Goal: Transaction & Acquisition: Purchase product/service

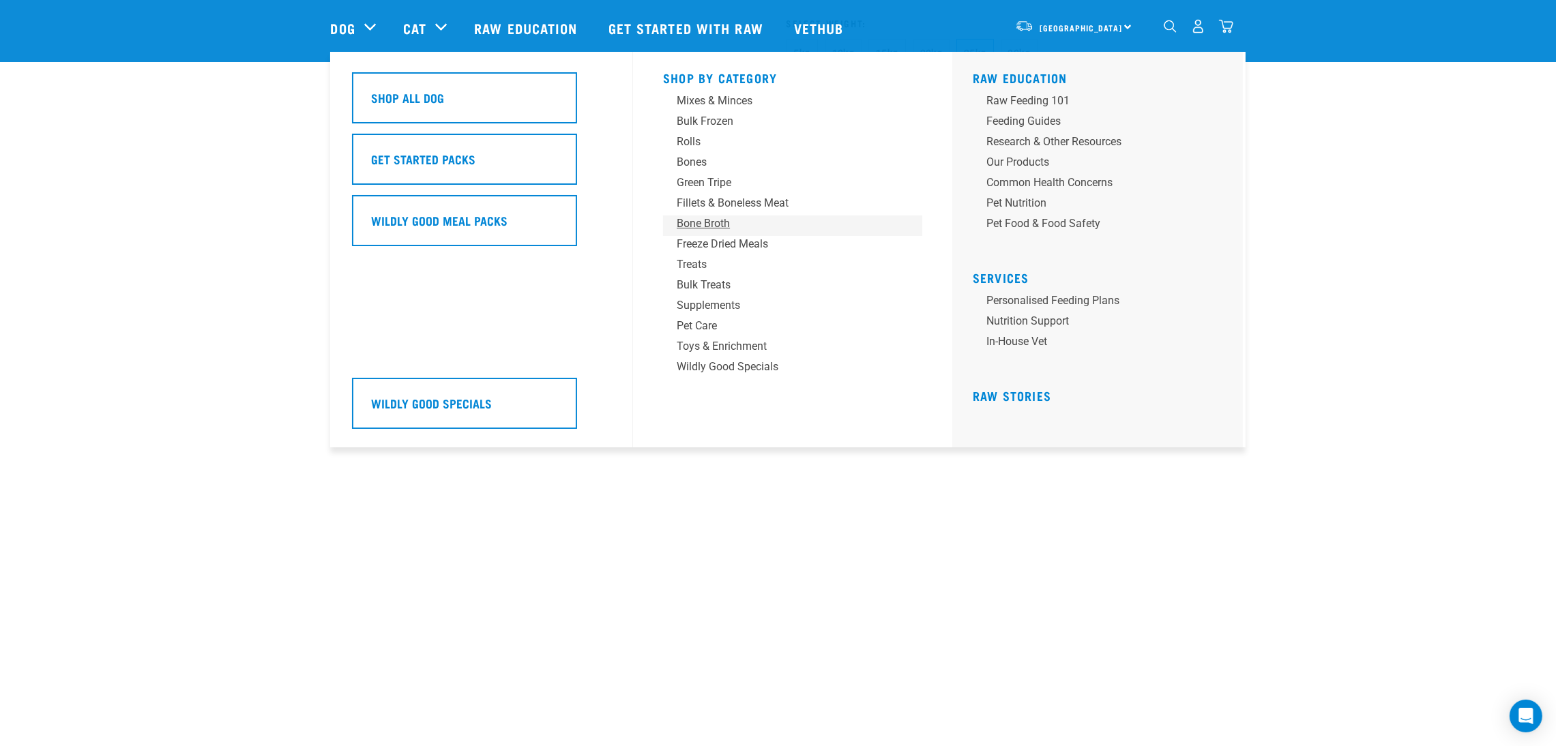
drag, startPoint x: 0, startPoint y: 0, endPoint x: 717, endPoint y: 226, distance: 752.1
click at [717, 226] on div "Bone Broth" at bounding box center [783, 224] width 213 height 16
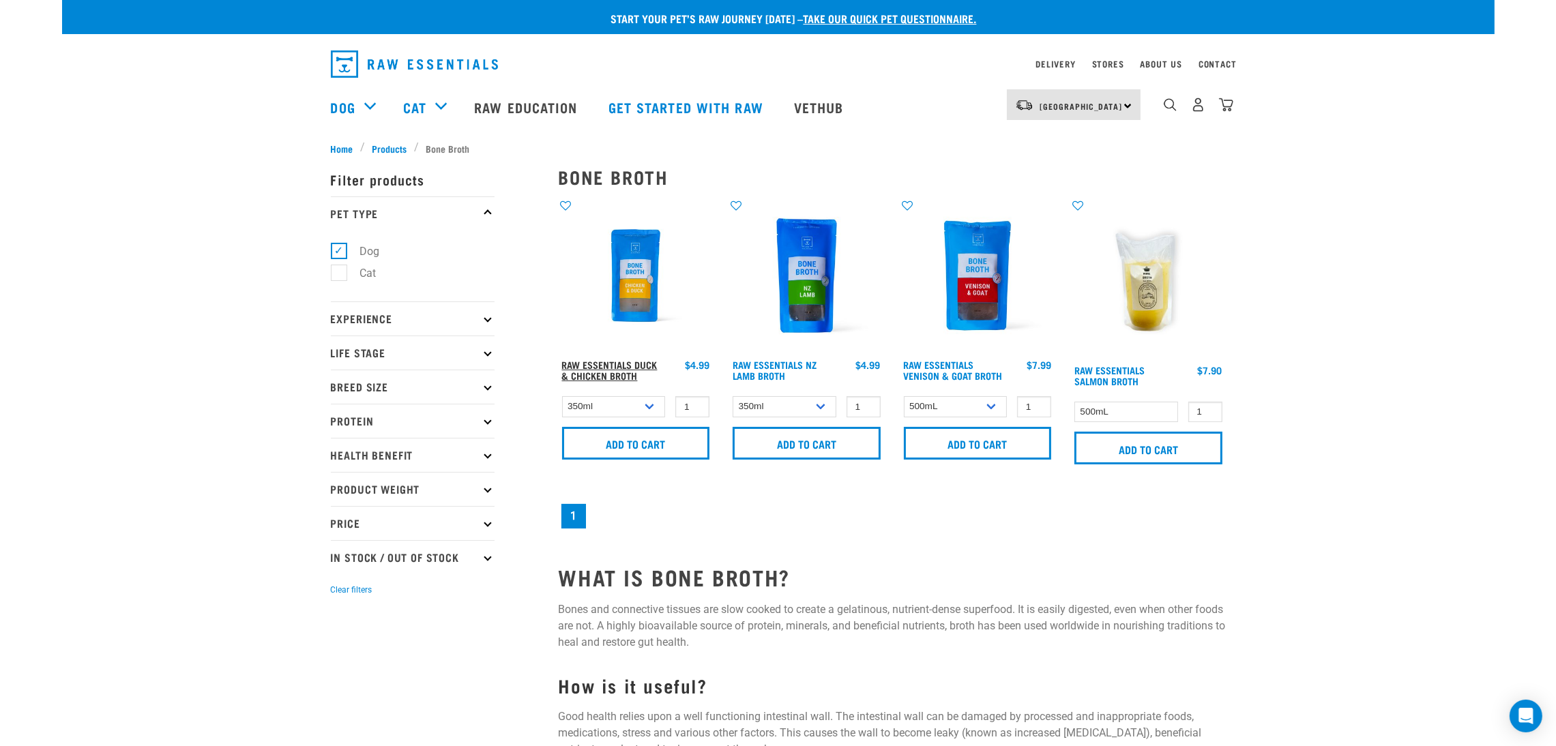
click at [619, 366] on link "Raw Essentials Duck & Chicken Broth" at bounding box center [609, 370] width 95 height 16
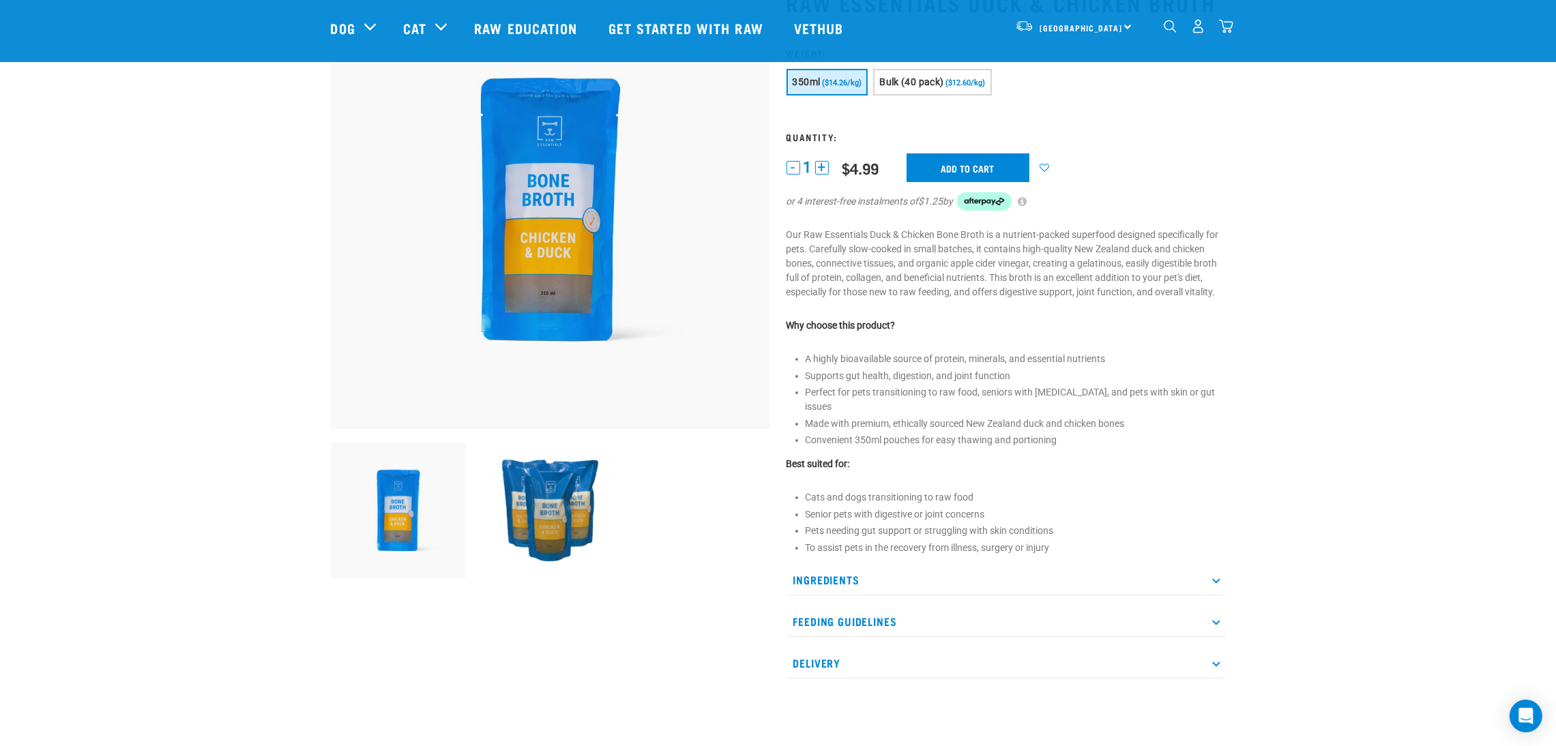
scroll to position [102, 0]
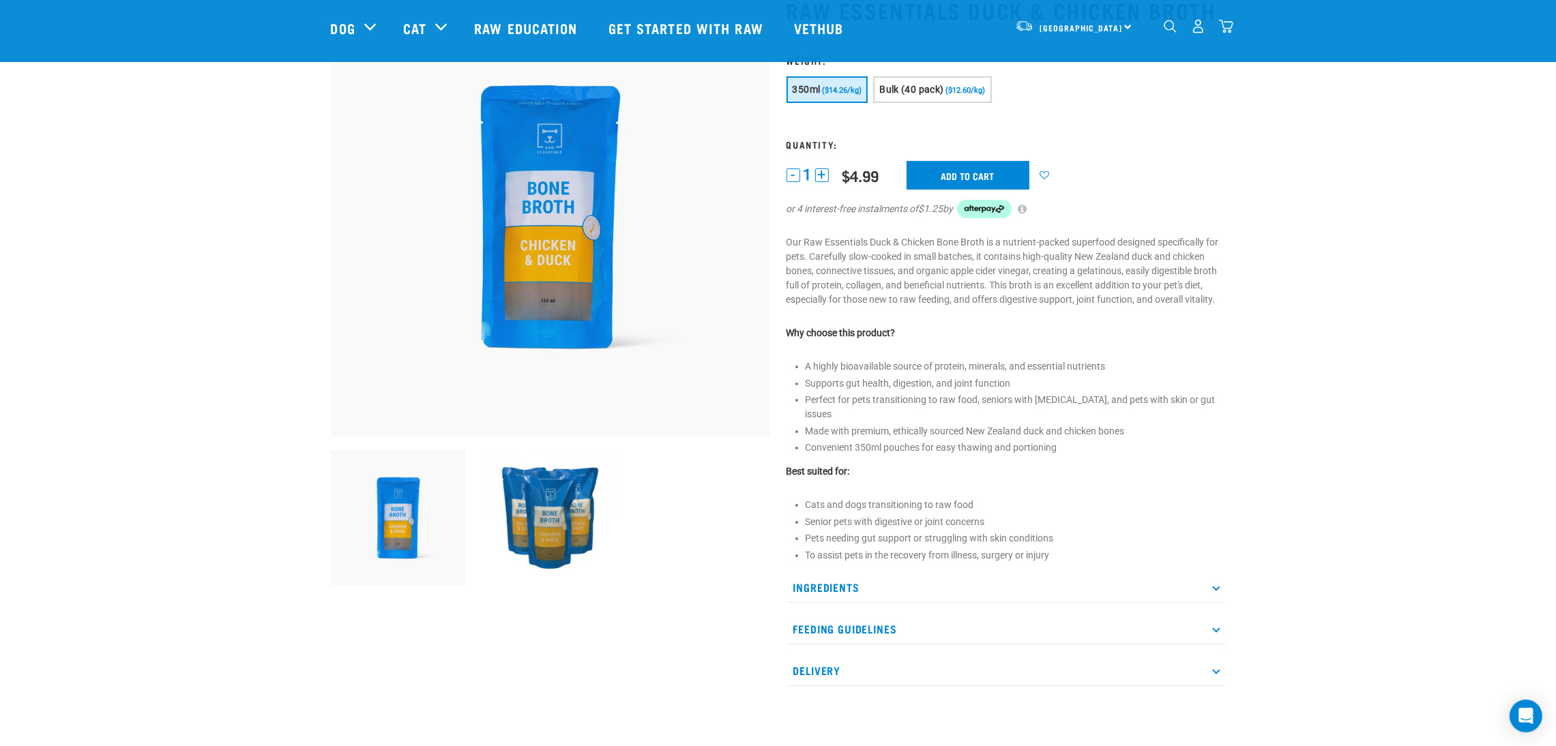
click at [883, 575] on p "Ingredients" at bounding box center [1005, 587] width 439 height 31
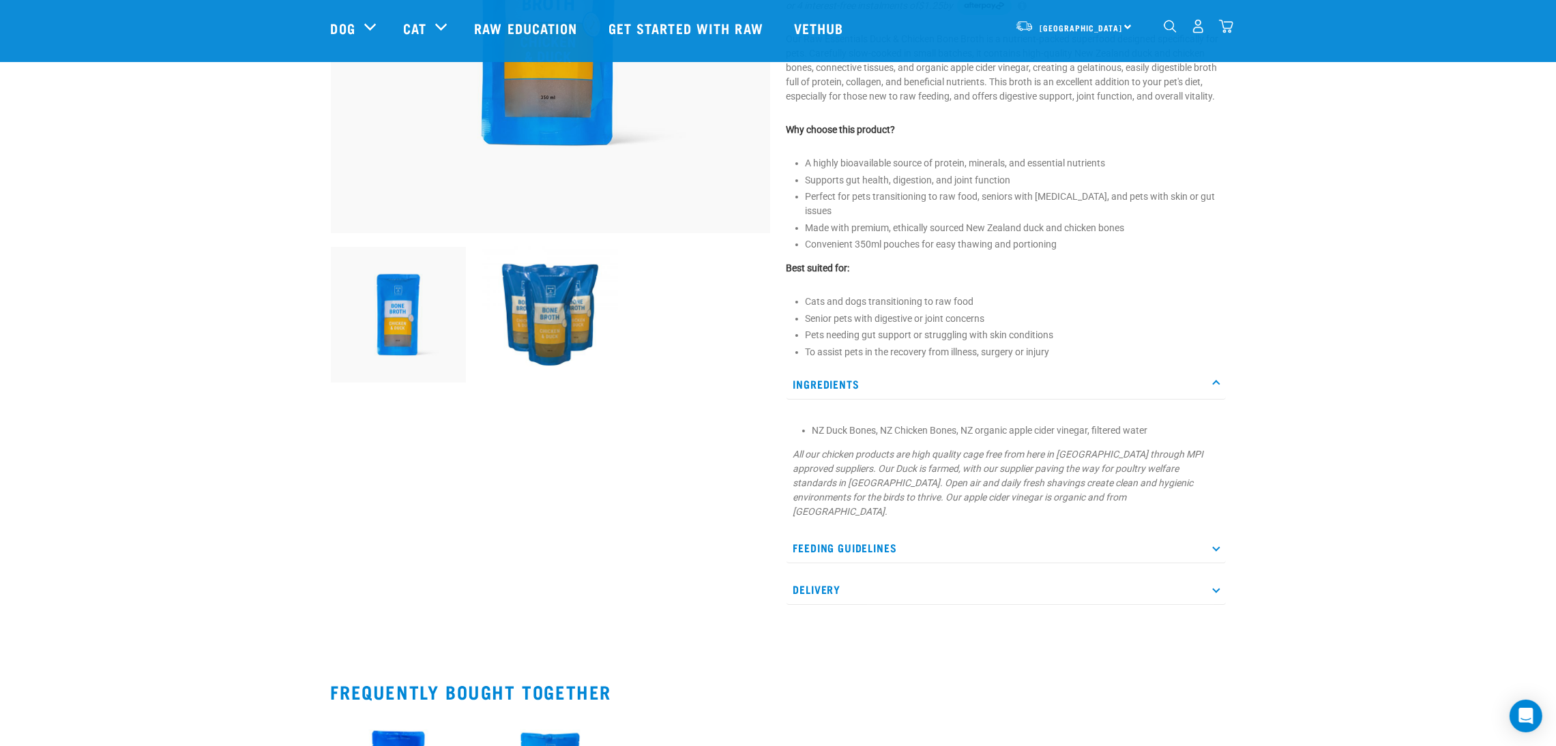
scroll to position [306, 0]
click at [883, 499] on div "Ingredients NZ Duck Bones, NZ Chicken Bones, NZ organic apple cider vinegar, fi…" at bounding box center [1005, 486] width 439 height 236
click at [885, 532] on p "Feeding Guidelines" at bounding box center [1005, 547] width 439 height 31
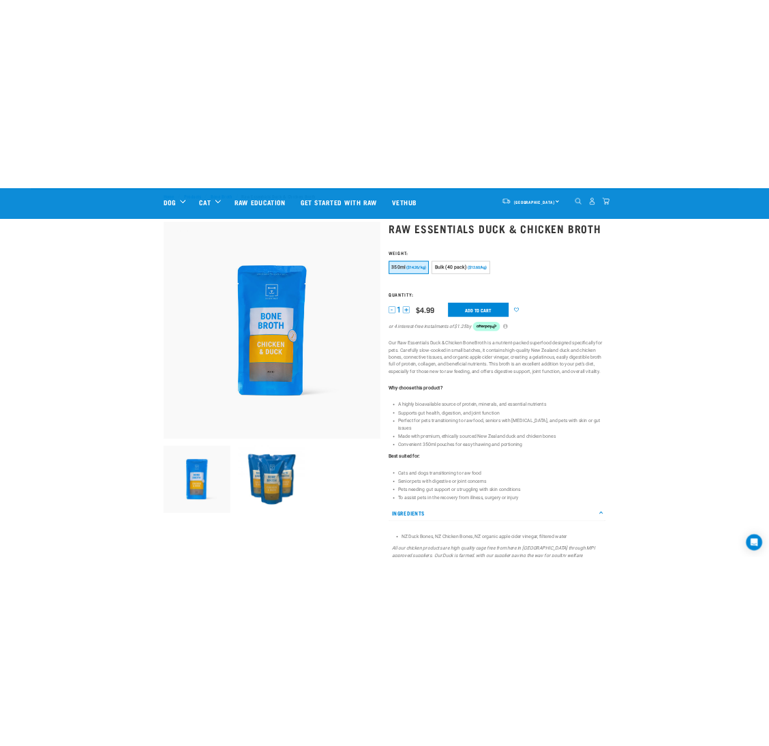
scroll to position [0, 0]
